Goal: Information Seeking & Learning: Learn about a topic

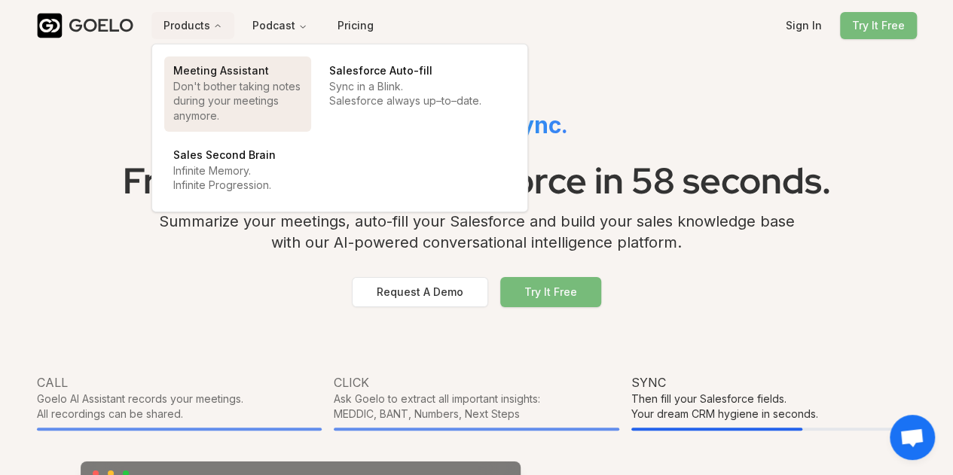
click at [244, 85] on p "Don't bother taking notes during your meetings anymore." at bounding box center [237, 101] width 129 height 44
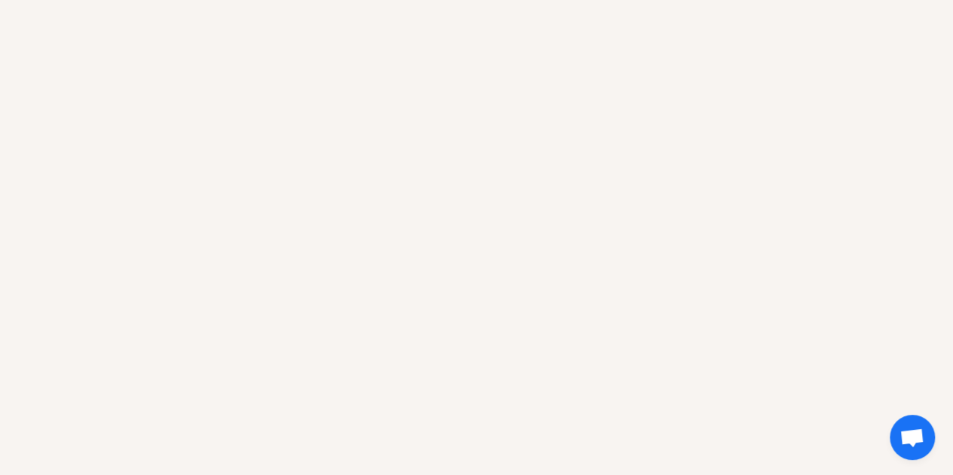
scroll to position [434, 0]
